Goal: Find specific page/section: Find specific page/section

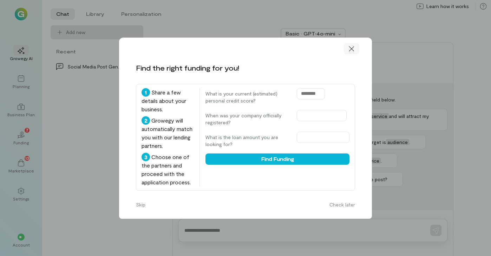
click at [350, 52] on icon at bounding box center [351, 48] width 7 height 7
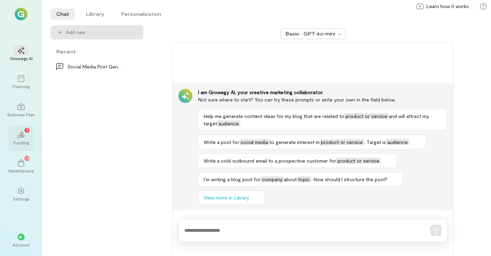
click at [19, 136] on icon "02" at bounding box center [21, 134] width 7 height 7
